Goal: Task Accomplishment & Management: Use online tool/utility

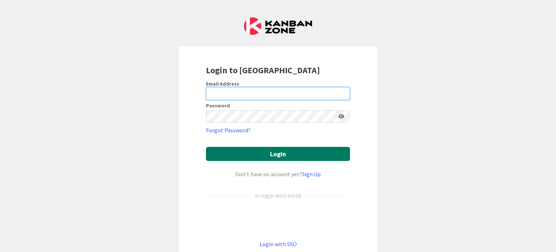
type input "[EMAIL_ADDRESS][DOMAIN_NAME]"
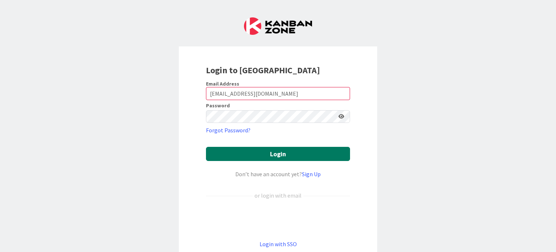
click at [272, 153] on button "Login" at bounding box center [278, 154] width 144 height 14
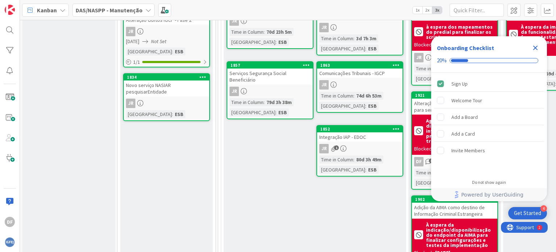
scroll to position [145, 0]
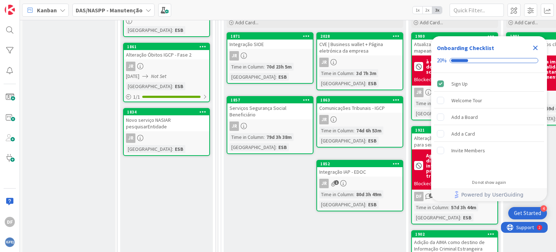
click at [537, 47] on icon "Close Checklist" at bounding box center [535, 47] width 9 height 9
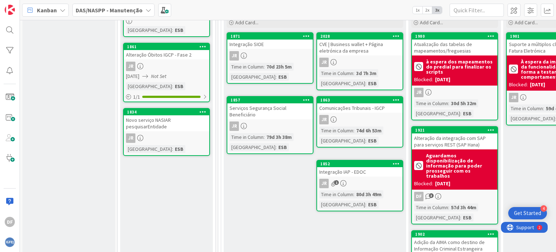
scroll to position [0, 0]
click at [299, 187] on div "To Do Add Card... 2028 CVE | Business wallet + Página eletrónica da empresa JR …" at bounding box center [315, 168] width 182 height 331
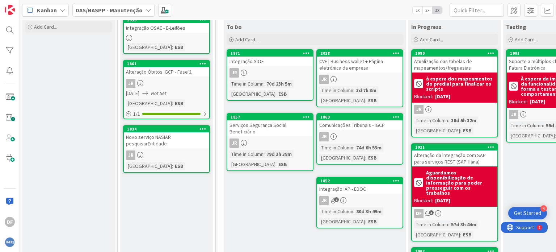
scroll to position [145, 0]
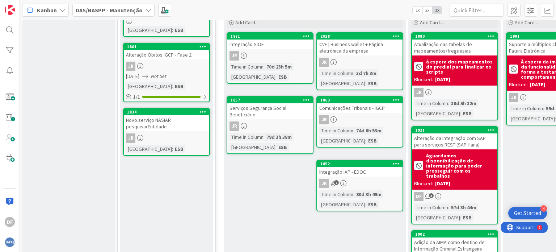
click at [306, 199] on div "To Do Add Card... 2028 CVE | Business wallet + Página eletrónica da empresa JR …" at bounding box center [315, 168] width 182 height 331
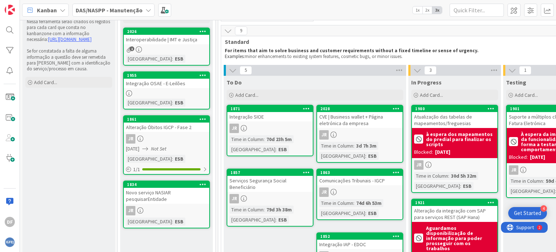
scroll to position [109, 0]
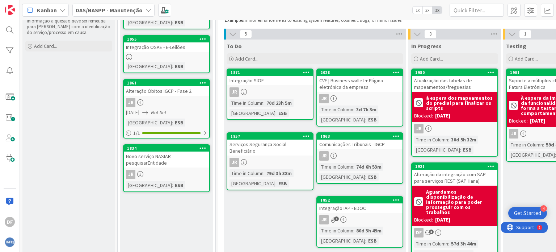
click at [178, 157] on div "Novo serviço NASIAR pesquisarEntidade" at bounding box center [166, 159] width 85 height 16
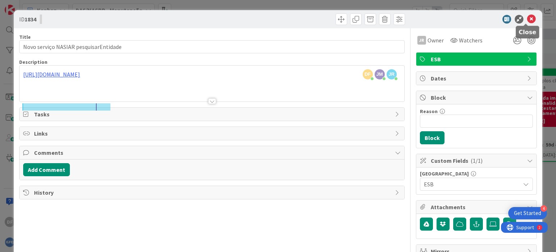
click at [527, 18] on icon at bounding box center [531, 19] width 9 height 9
